Goal: Task Accomplishment & Management: Complete application form

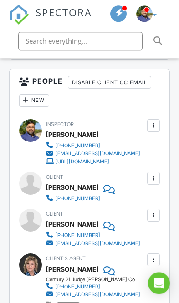
scroll to position [1100, 0]
click at [154, 174] on div at bounding box center [153, 178] width 8 height 8
click at [147, 194] on li "Edit" at bounding box center [140, 203] width 30 height 23
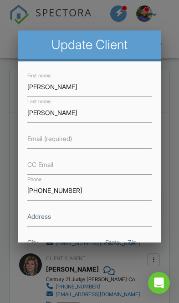
click at [61, 141] on label "Email (required)" at bounding box center [49, 138] width 45 height 9
click at [61, 141] on input "Email (required)" at bounding box center [89, 139] width 124 height 20
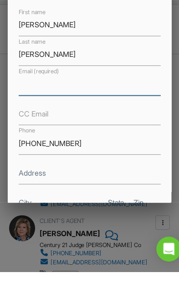
paste input "[EMAIL_ADDRESS][DOMAIN_NAME]"
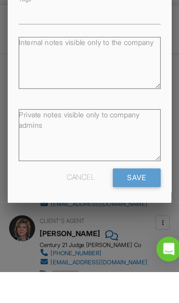
scroll to position [201, 0]
type input "[EMAIL_ADDRESS][DOMAIN_NAME]"
click at [122, 213] on input "Save" at bounding box center [130, 221] width 42 height 16
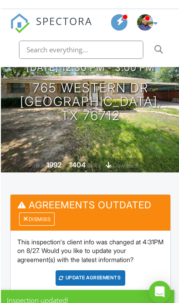
scroll to position [124, 0]
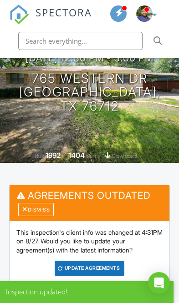
click at [39, 206] on div "Dismiss" at bounding box center [35, 209] width 35 height 13
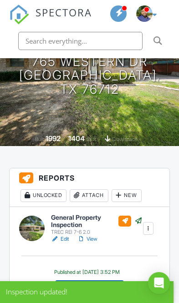
scroll to position [142, 0]
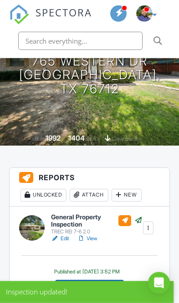
click at [106, 281] on div "Resend Email/Text" at bounding box center [89, 286] width 69 height 15
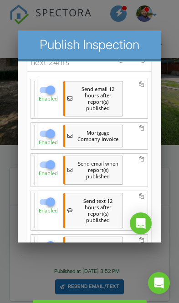
scroll to position [184, 0]
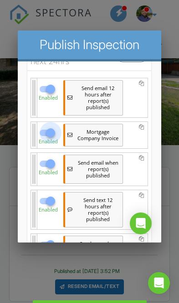
click at [52, 125] on div at bounding box center [50, 131] width 15 height 15
checkbox input "false"
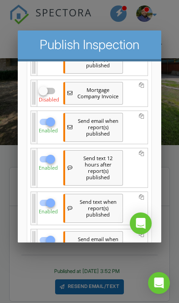
scroll to position [226, 0]
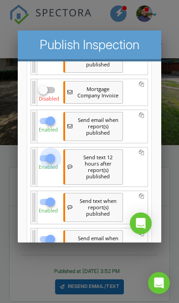
click at [51, 153] on div at bounding box center [50, 157] width 15 height 15
checkbox input "false"
click at [53, 197] on div at bounding box center [50, 201] width 15 height 15
checkbox input "false"
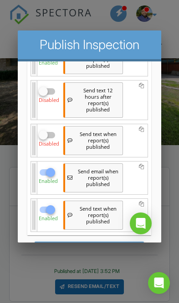
scroll to position [293, 0]
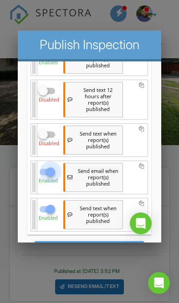
click at [54, 169] on div at bounding box center [50, 171] width 15 height 15
checkbox input "false"
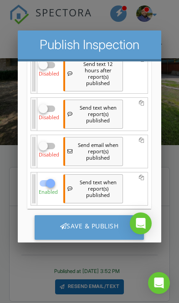
scroll to position [320, 0]
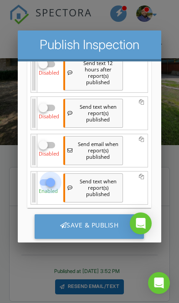
click at [47, 181] on div at bounding box center [50, 181] width 15 height 15
checkbox input "false"
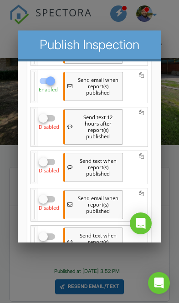
scroll to position [264, 0]
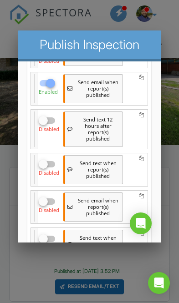
click at [150, 275] on div at bounding box center [89, 144] width 179 height 378
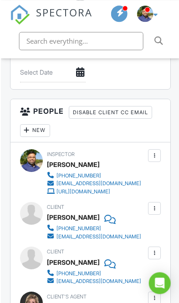
scroll to position [1070, 0]
